Goal: Transaction & Acquisition: Purchase product/service

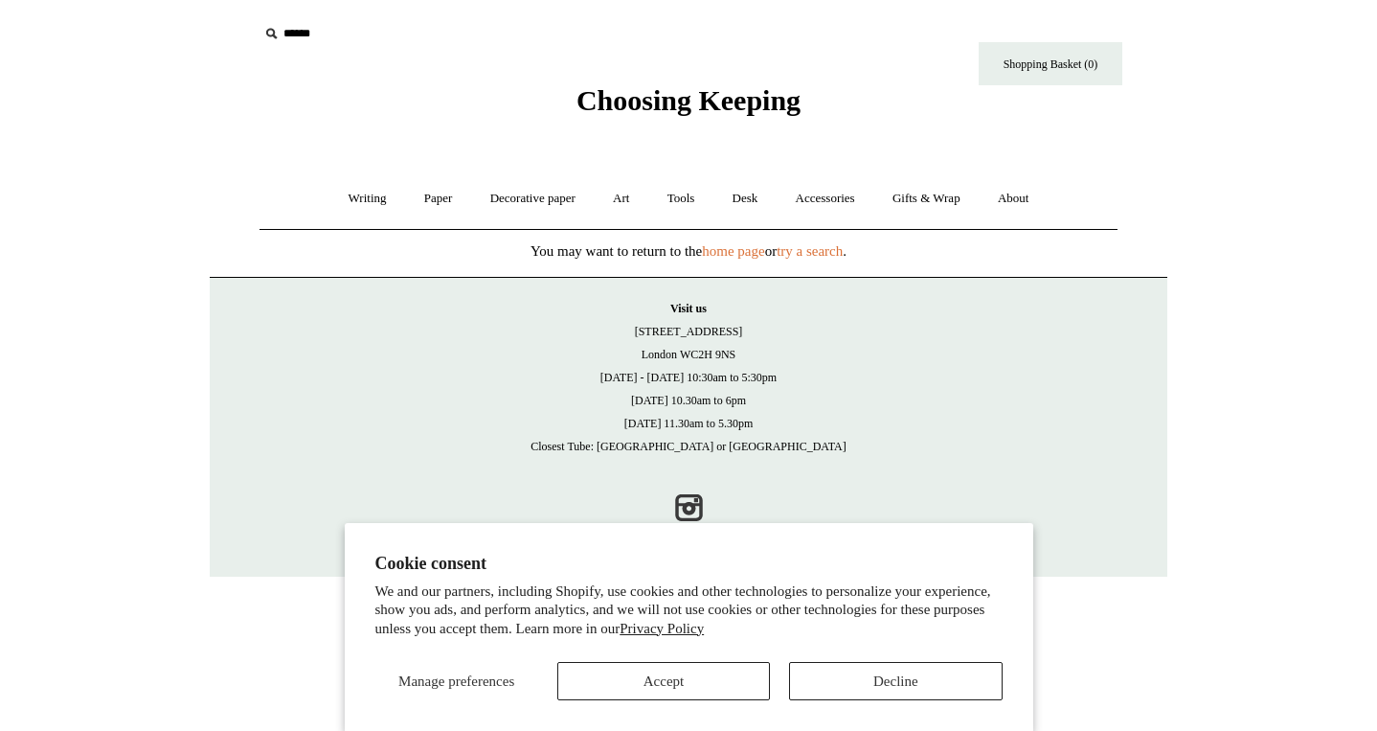
click at [688, 678] on button "Accept" at bounding box center [663, 681] width 213 height 38
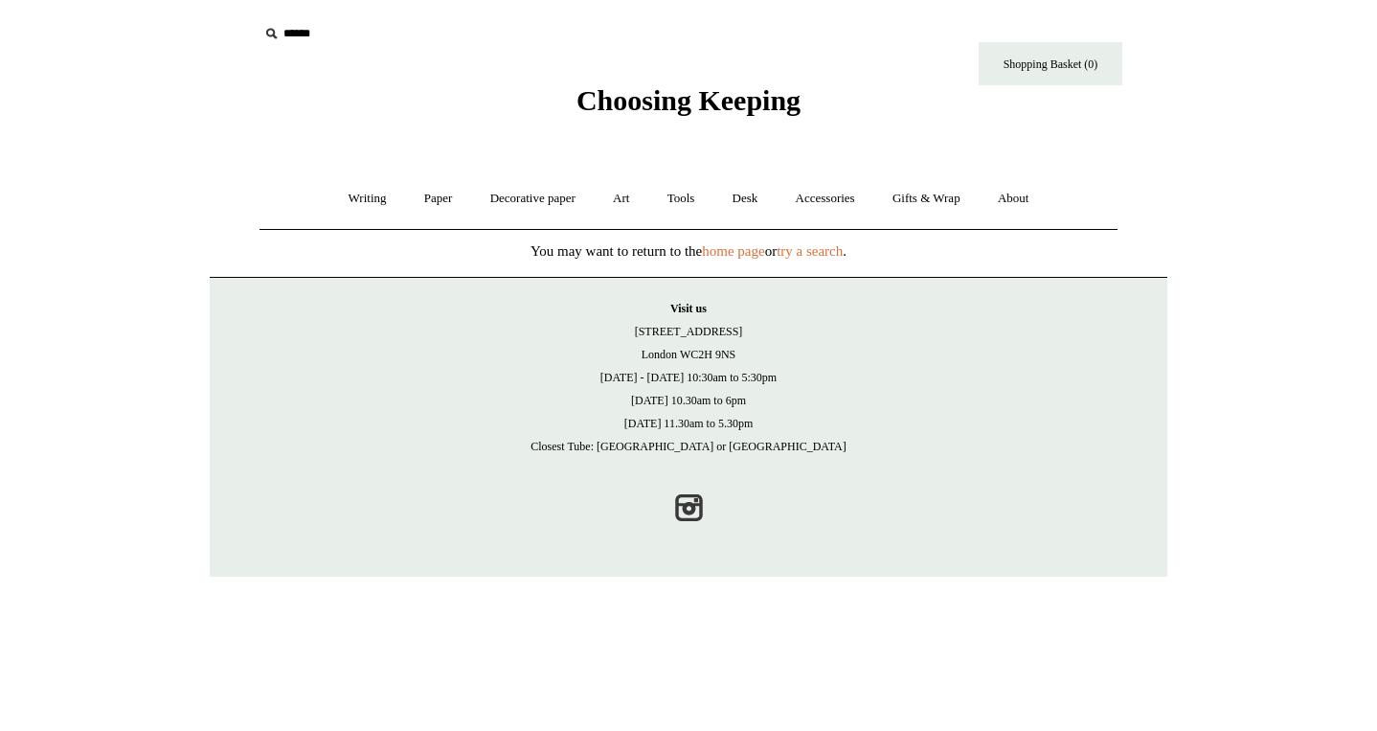
click at [268, 33] on icon at bounding box center [270, 33] width 21 height 21
click at [303, 29] on input "text" at bounding box center [377, 33] width 236 height 35
type input "**********"
click at [477, 33] on input "*" at bounding box center [476, 33] width 19 height 34
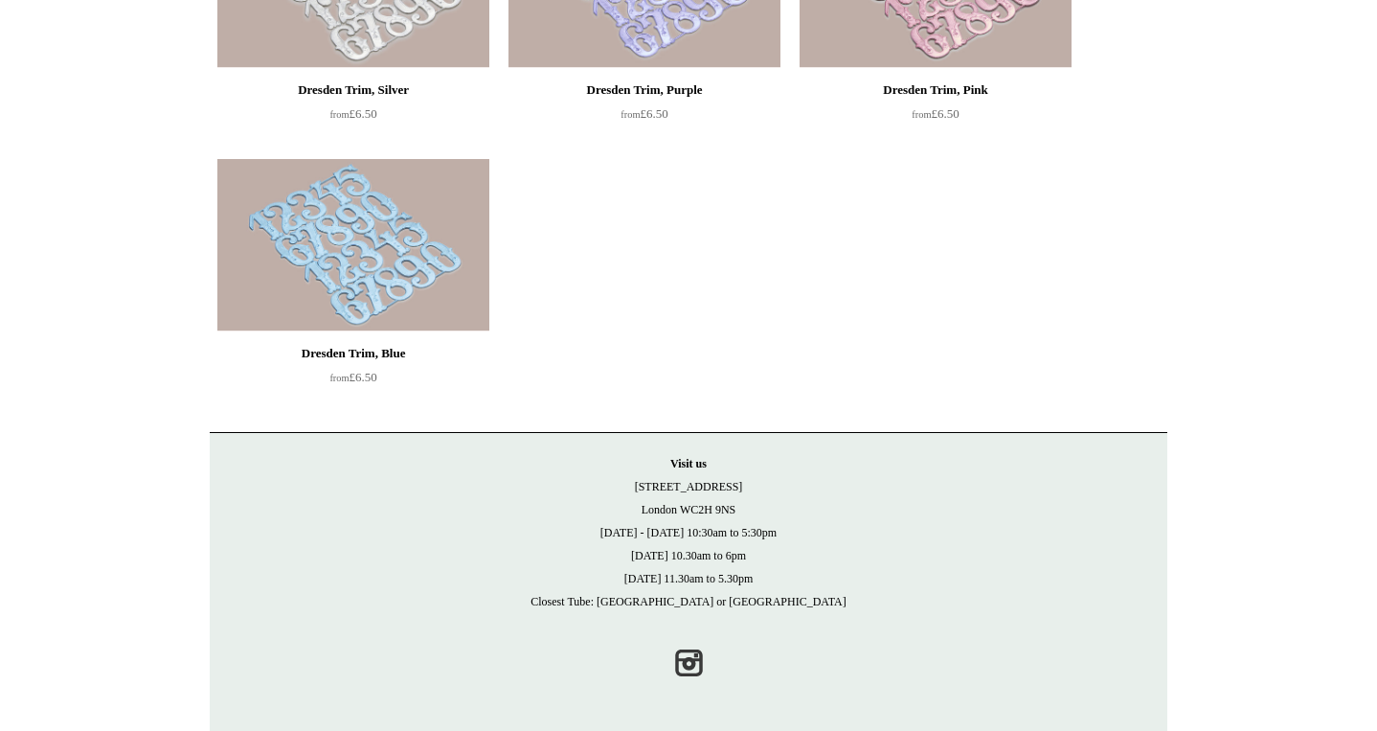
scroll to position [1297, 0]
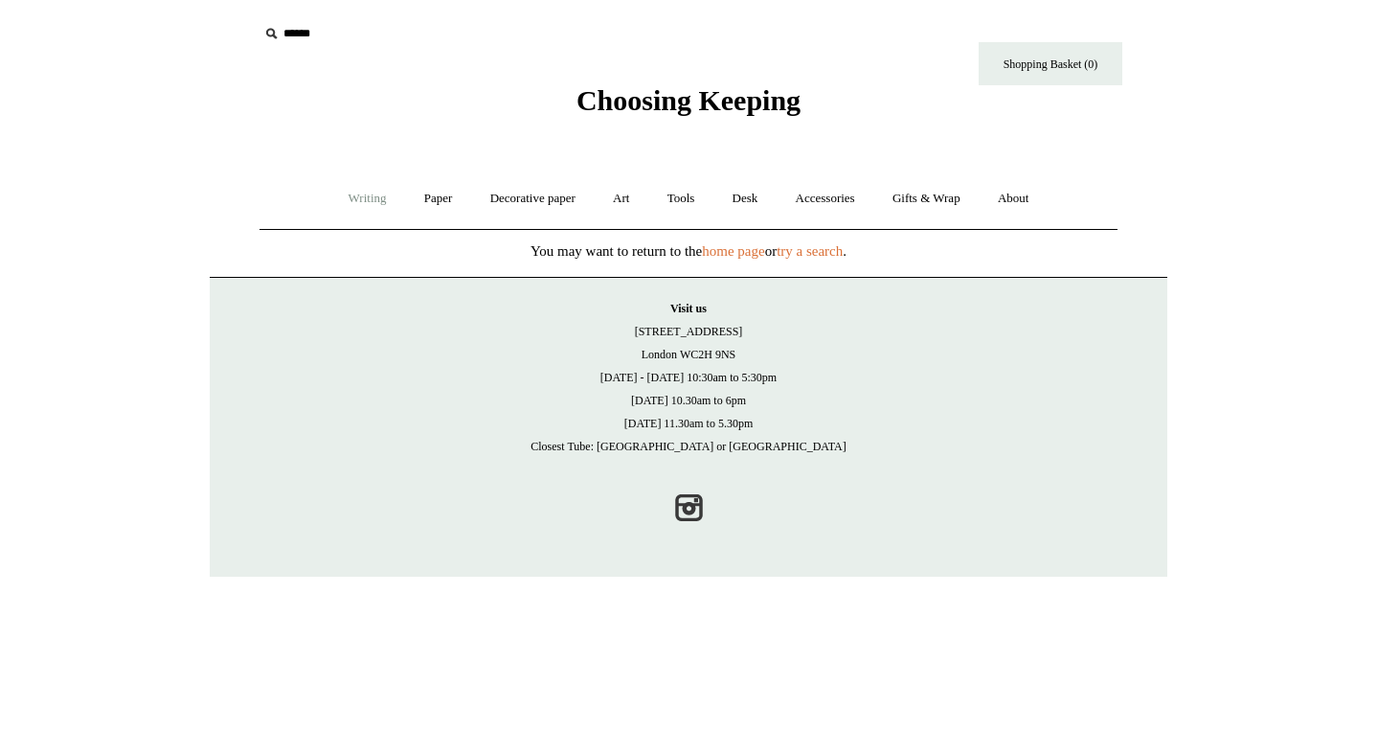
click at [354, 194] on link "Writing +" at bounding box center [367, 198] width 73 height 51
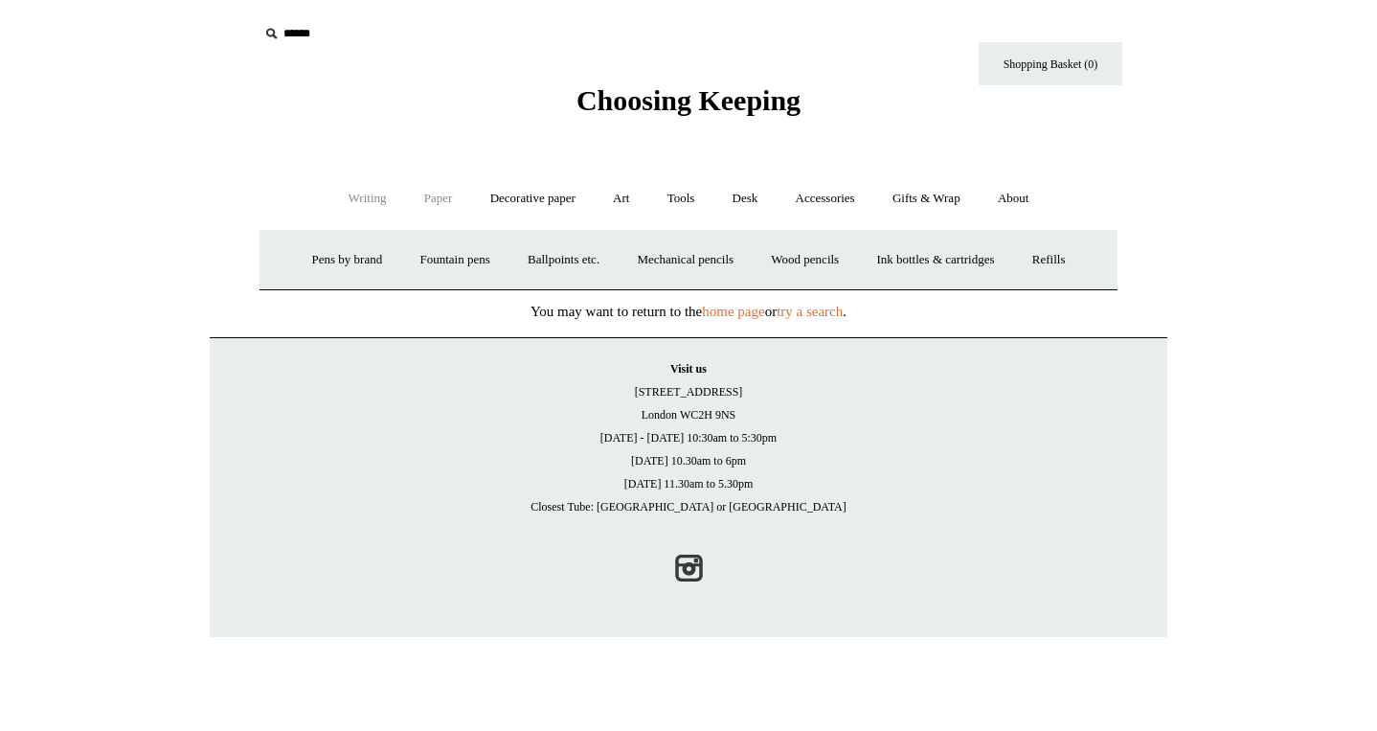
click at [429, 193] on link "Paper +" at bounding box center [438, 198] width 63 height 51
click at [512, 198] on link "Decorative paper +" at bounding box center [533, 198] width 120 height 51
click at [618, 197] on link "Art +" at bounding box center [621, 198] width 51 height 51
click at [691, 198] on link "Tools +" at bounding box center [681, 198] width 62 height 51
click at [743, 197] on link "Desk +" at bounding box center [745, 198] width 60 height 51
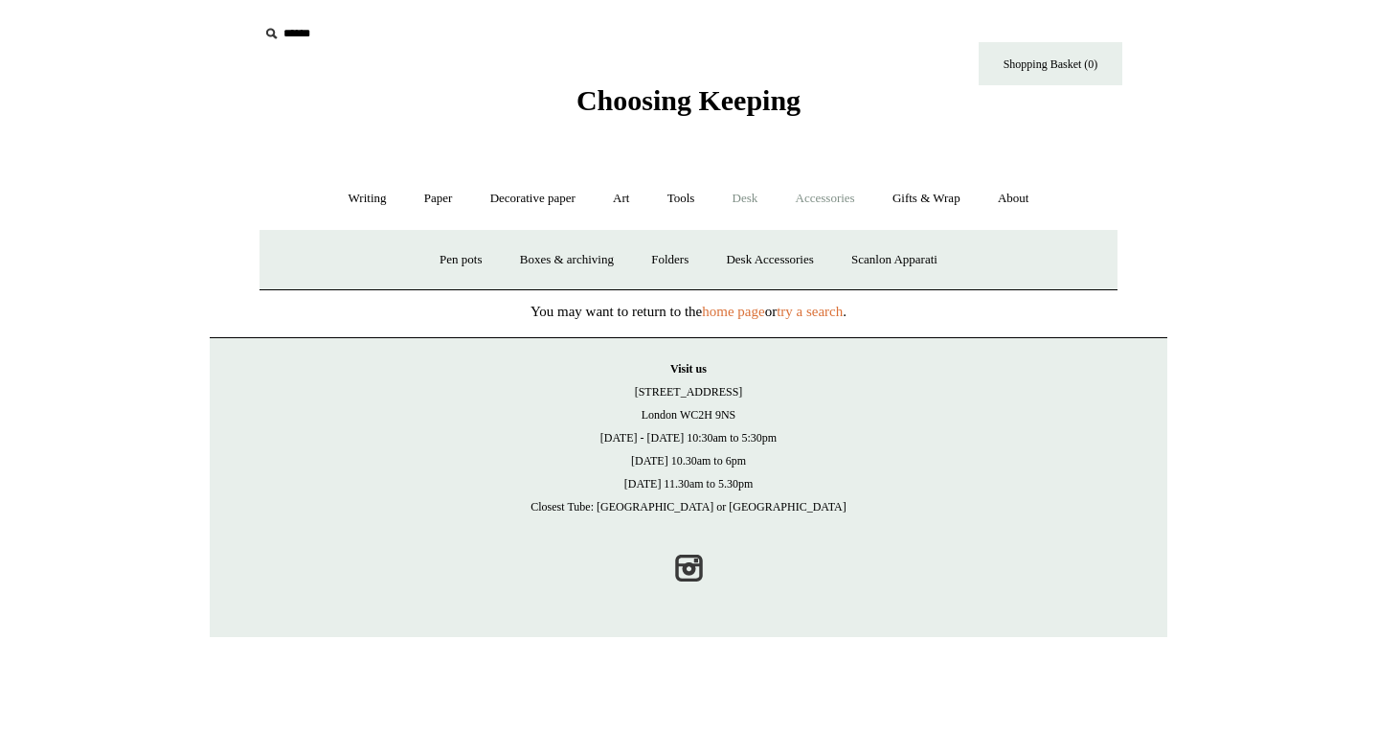
click at [817, 201] on link "Accessories +" at bounding box center [825, 198] width 94 height 51
click at [921, 201] on link "Gifts & Wrap +" at bounding box center [926, 198] width 102 height 51
click at [1044, 266] on link "Gift Cards" at bounding box center [1034, 260] width 87 height 51
